Goal: Register for event/course

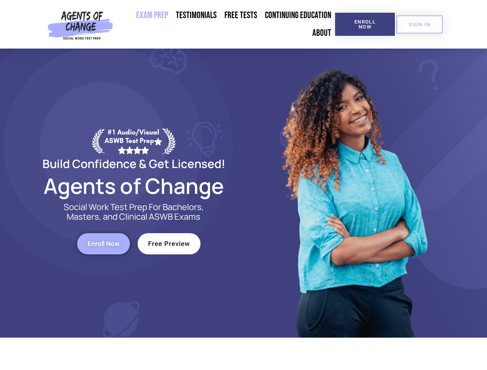
click at [244, 185] on div at bounding box center [354, 193] width 220 height 289
click at [365, 24] on span "Enroll Now" at bounding box center [365, 24] width 35 height 10
click at [420, 24] on span "SIGN IN" at bounding box center [420, 24] width 22 height 5
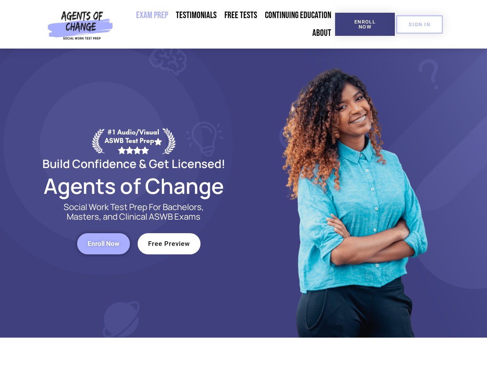
click at [103, 244] on span "Enroll Now" at bounding box center [104, 244] width 32 height 7
click at [169, 244] on span "Free Preview" at bounding box center [169, 244] width 42 height 7
